Goal: Use online tool/utility: Utilize a website feature to perform a specific function

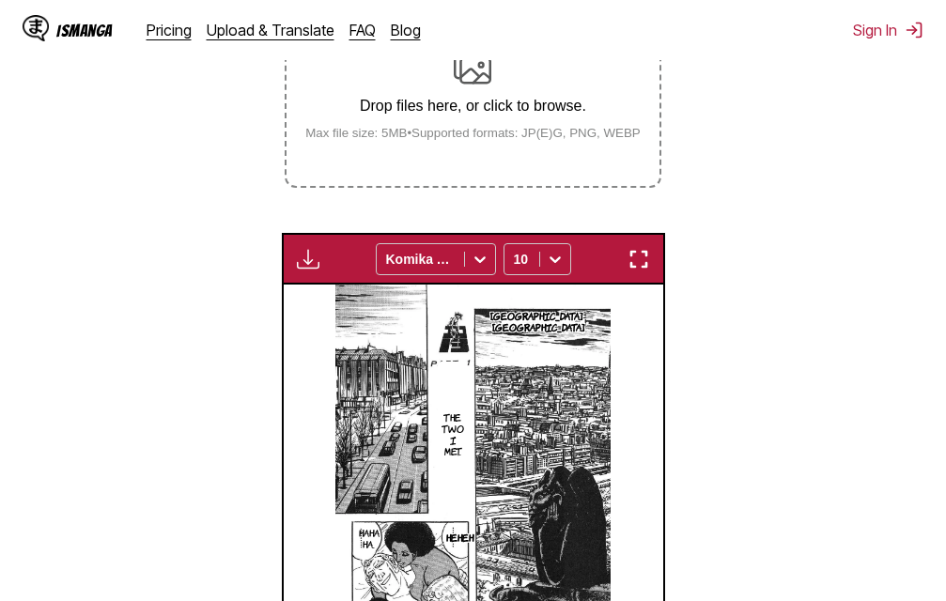
scroll to position [303, 0]
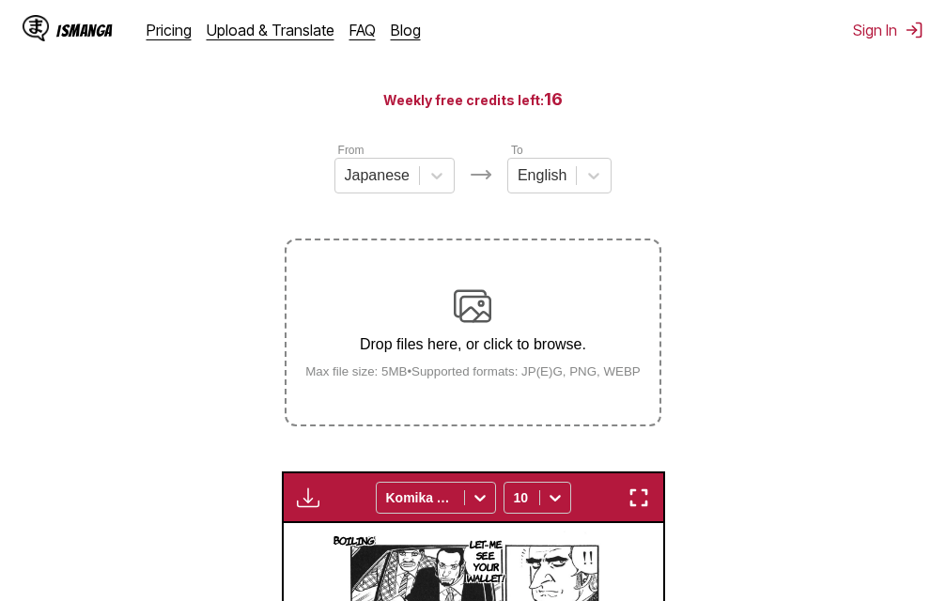
scroll to position [154, 0]
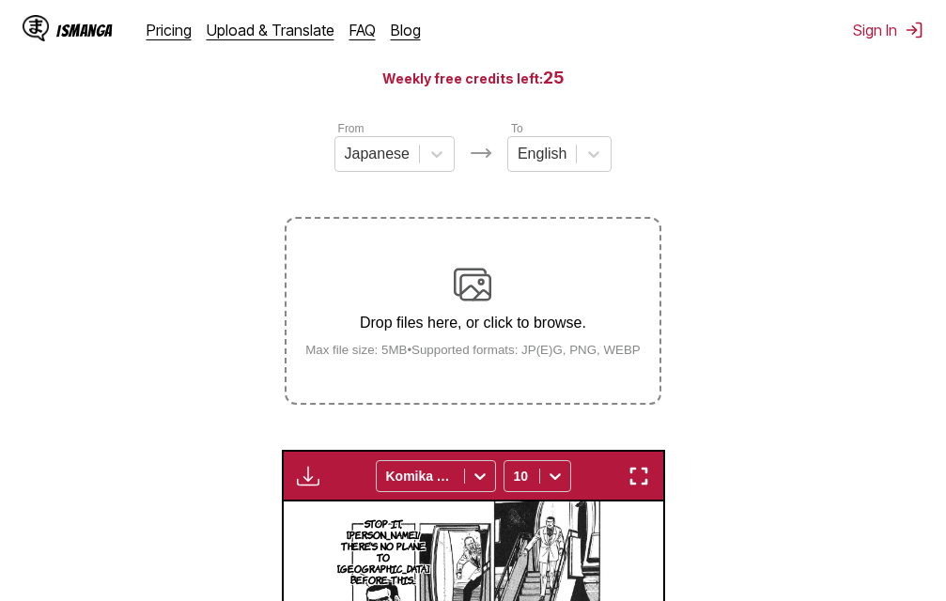
scroll to position [154, 0]
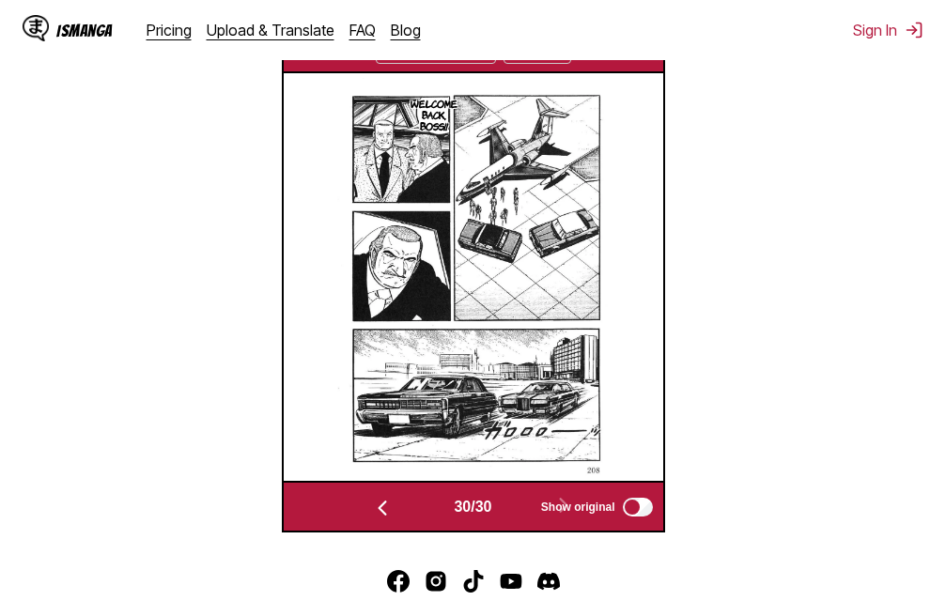
scroll to position [436, 0]
